Goal: Check status

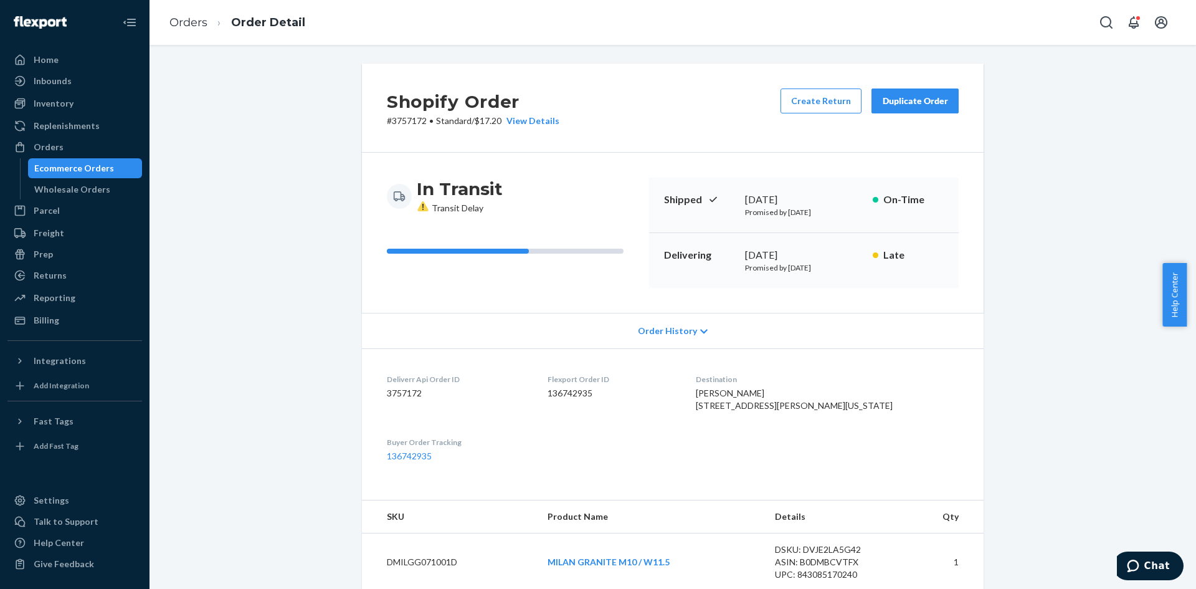
click at [82, 170] on div "Ecommerce Orders" at bounding box center [74, 168] width 80 height 12
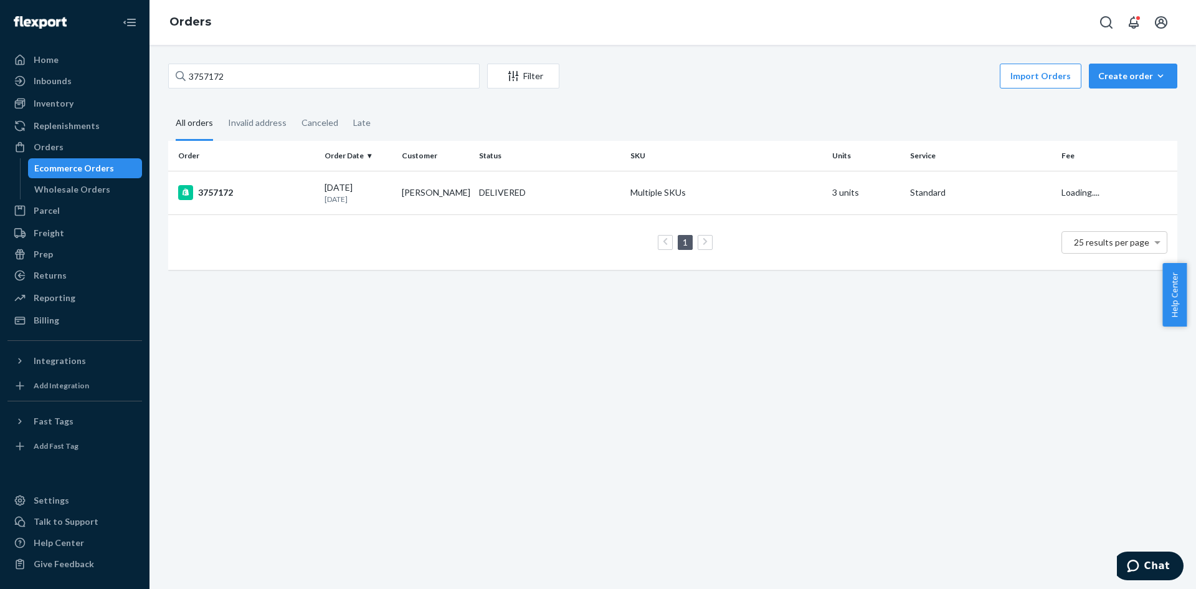
click at [276, 91] on div "3757172 Filter Import Orders Create order Ecommerce order Removal order" at bounding box center [672, 78] width 1009 height 28
click at [275, 91] on div "3757172 Filter Import Orders Create order Ecommerce order Removal order" at bounding box center [672, 78] width 1009 height 28
click at [270, 87] on input "3757172" at bounding box center [323, 76] width 311 height 25
click at [236, 78] on input "3757172" at bounding box center [323, 76] width 311 height 25
click at [226, 77] on input "3757172" at bounding box center [323, 76] width 311 height 25
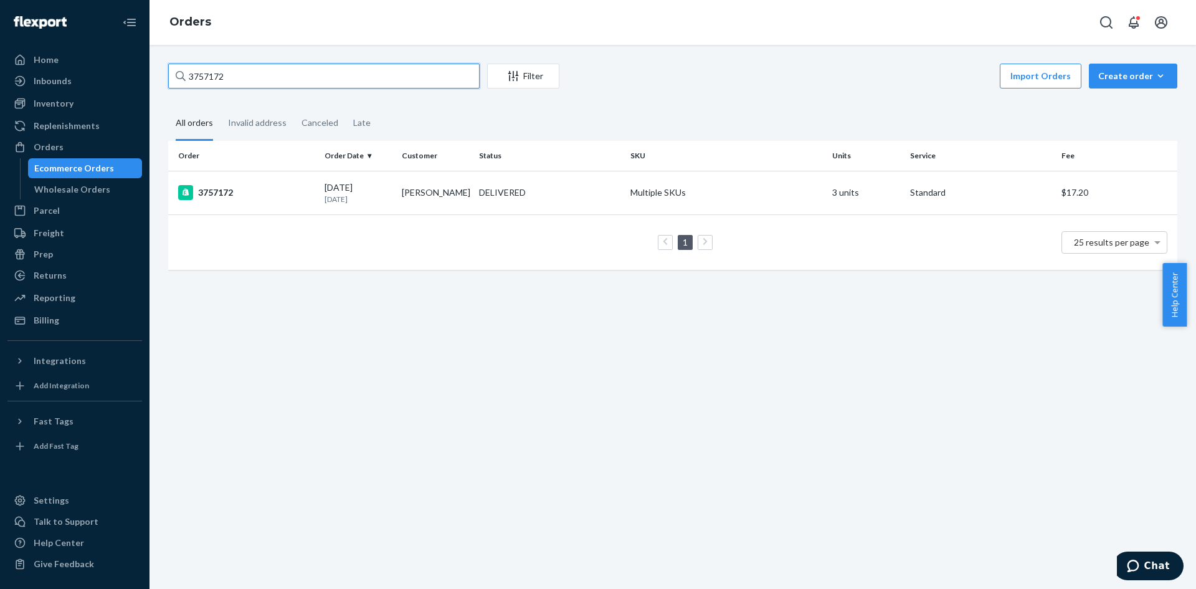
click at [226, 77] on input "3757172" at bounding box center [323, 76] width 311 height 25
paste input "39416"
drag, startPoint x: 85, startPoint y: 165, endPoint x: 255, endPoint y: 120, distance: 176.0
click at [87, 164] on div "Ecommerce Orders" at bounding box center [74, 168] width 80 height 12
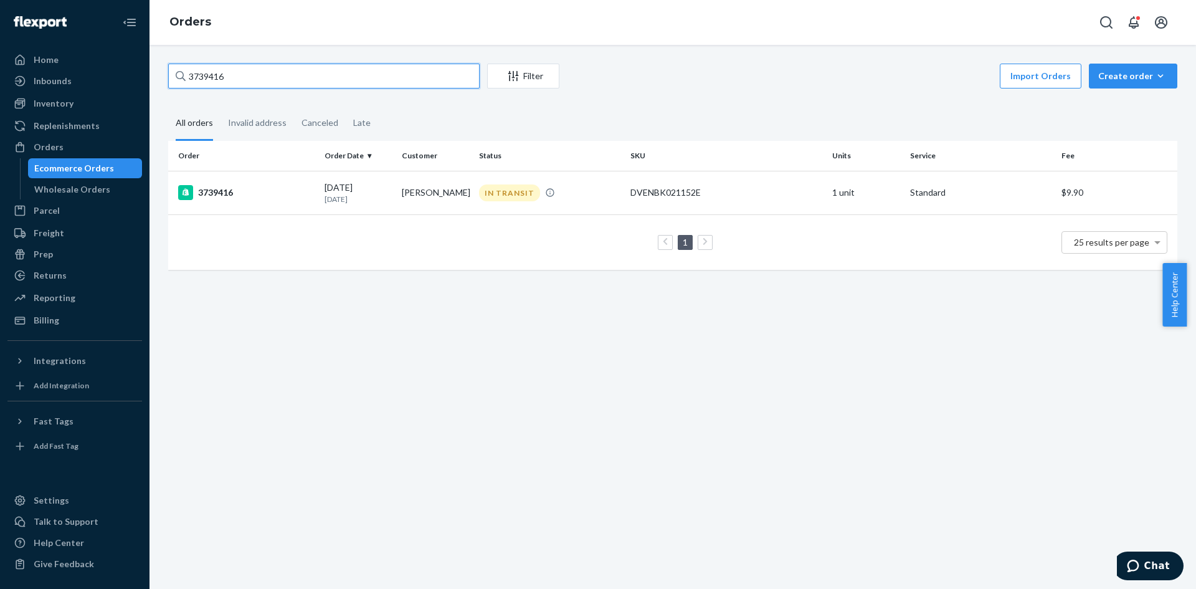
click at [309, 83] on input "3739416" at bounding box center [323, 76] width 311 height 25
paste input "5121"
type input "3735121"
click at [298, 194] on div "3735121" at bounding box center [246, 192] width 136 height 15
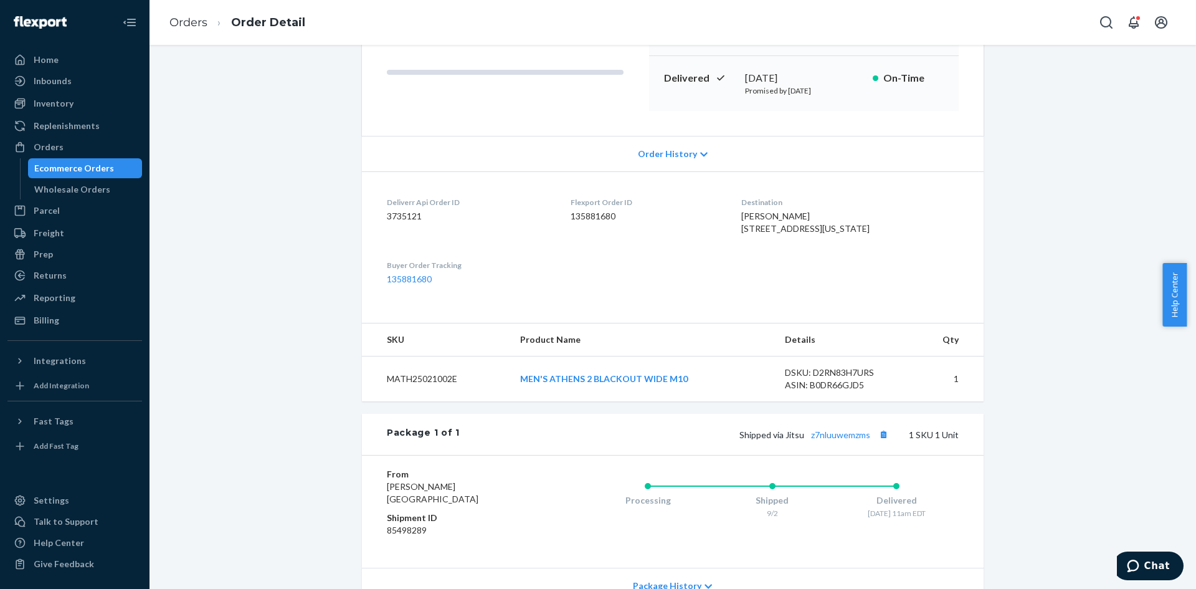
scroll to position [308, 0]
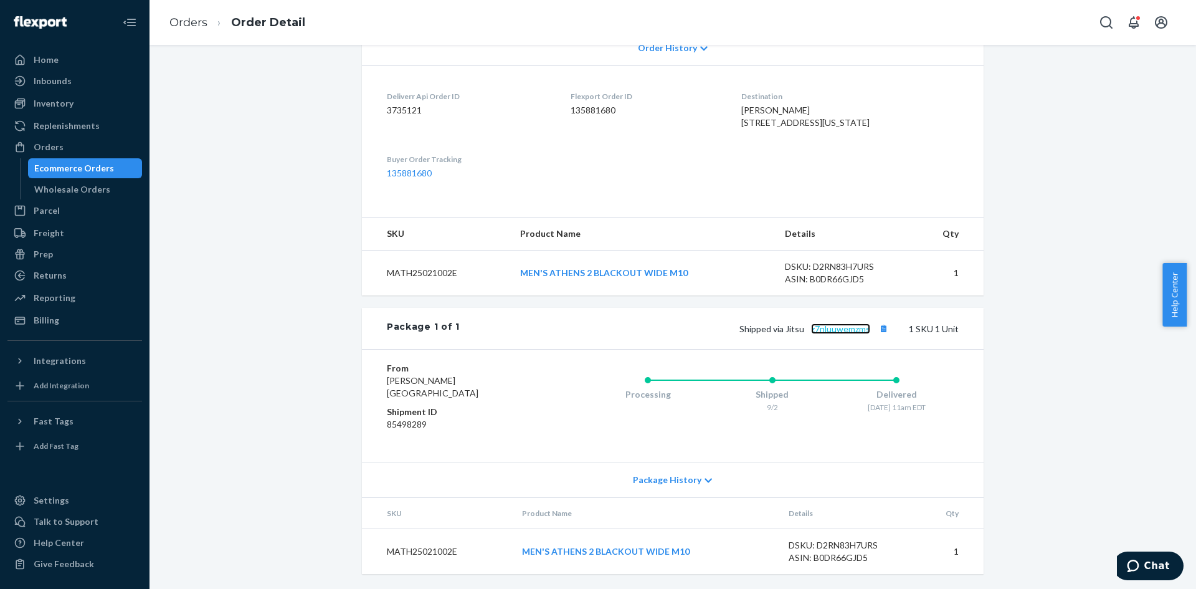
click at [849, 333] on link "z7nluuwemzms" at bounding box center [840, 328] width 59 height 11
